Goal: Task Accomplishment & Management: Use online tool/utility

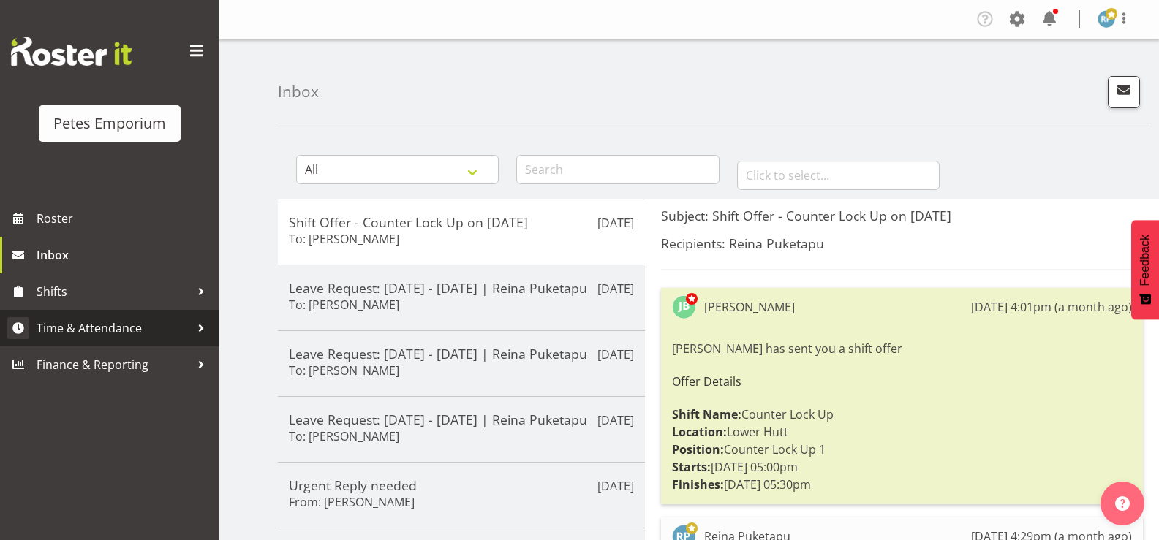
click at [140, 331] on span "Time & Attendance" at bounding box center [114, 328] width 154 height 22
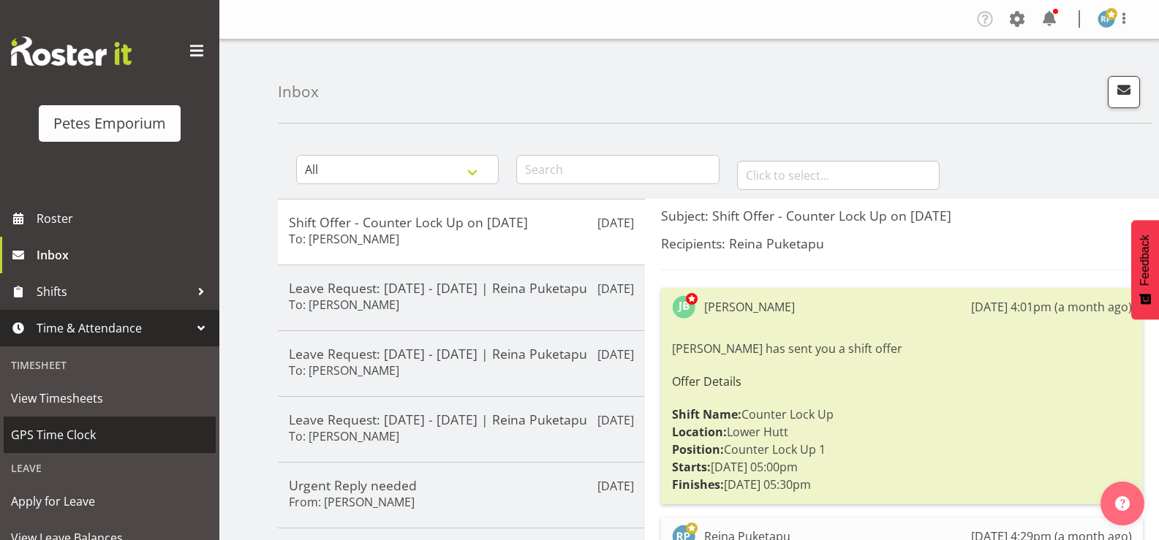
click at [103, 428] on span "GPS Time Clock" at bounding box center [109, 435] width 197 height 22
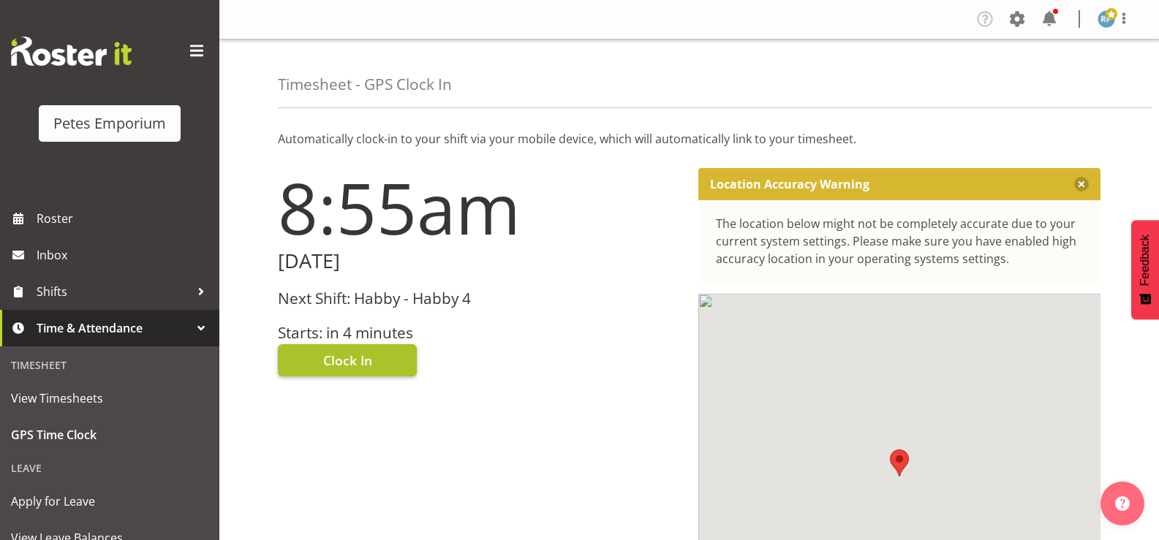
click at [381, 357] on button "Clock In" at bounding box center [347, 360] width 139 height 32
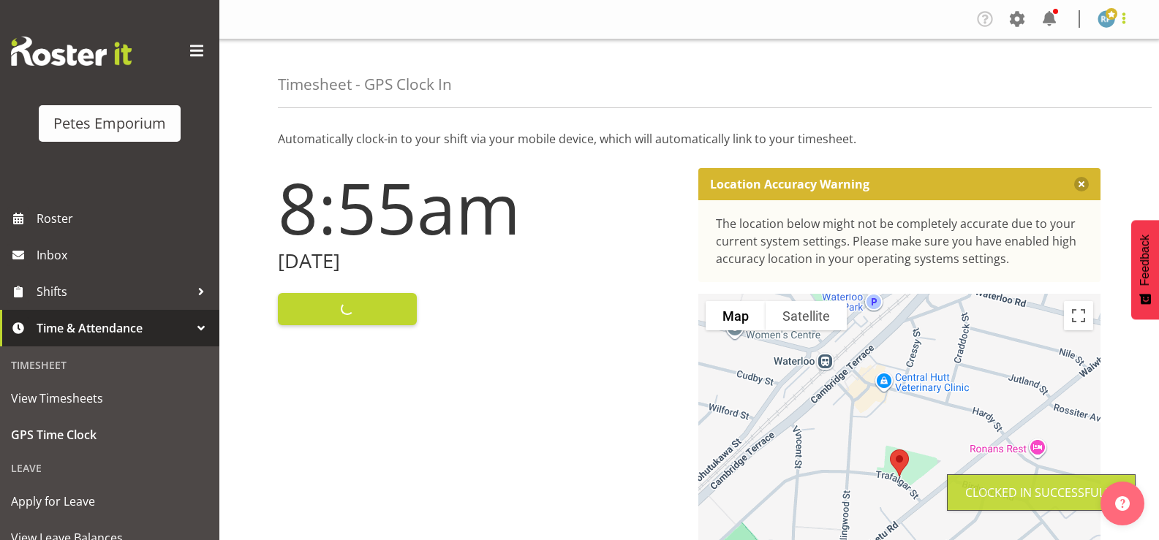
click at [1127, 22] on span at bounding box center [1124, 19] width 18 height 18
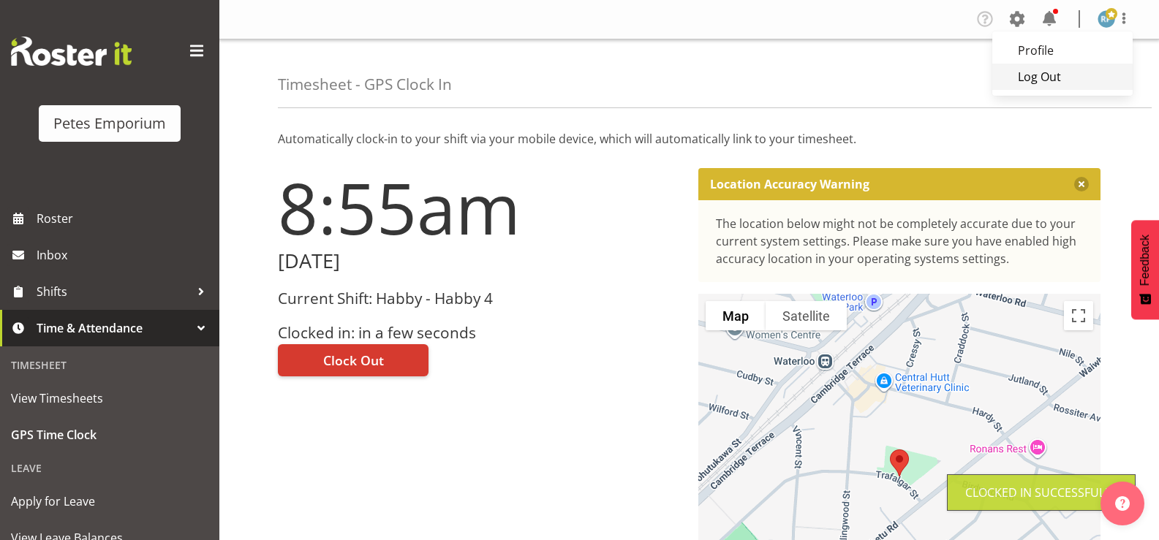
click at [1056, 87] on link "Log Out" at bounding box center [1062, 77] width 140 height 26
